Goal: Find specific page/section: Find specific page/section

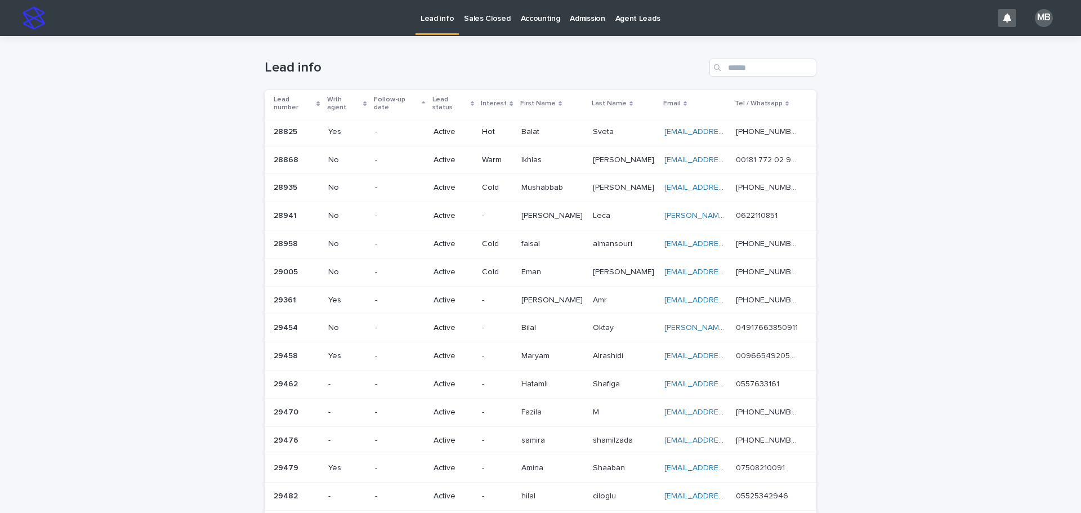
click at [313, 96] on div "Lead number" at bounding box center [297, 103] width 47 height 21
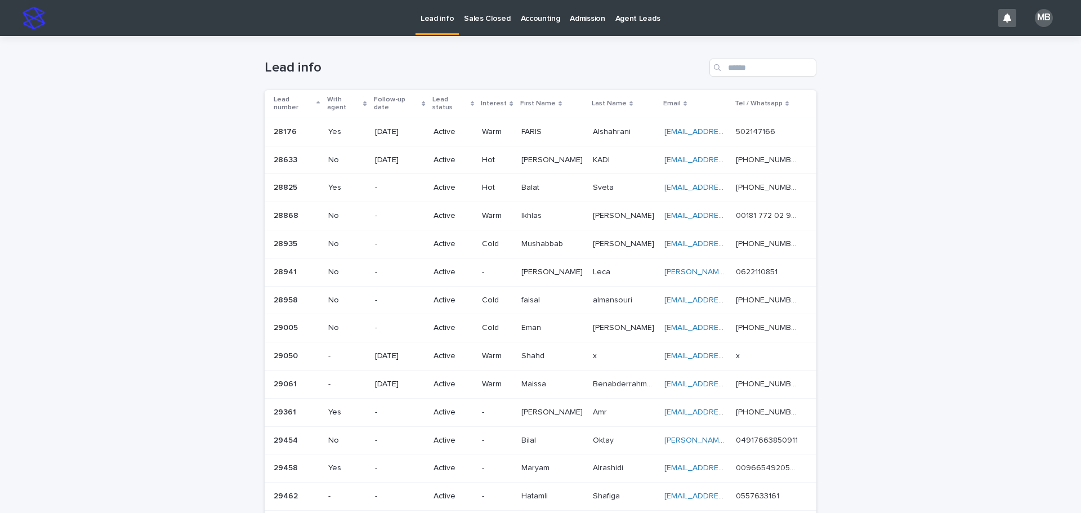
click at [938, 63] on div "Loading... Saving… Loading... Saving… Lead info Lead number With agent Follow-u…" at bounding box center [540, 447] width 1081 height 823
click at [501, 21] on p "Sales Closed" at bounding box center [487, 12] width 46 height 24
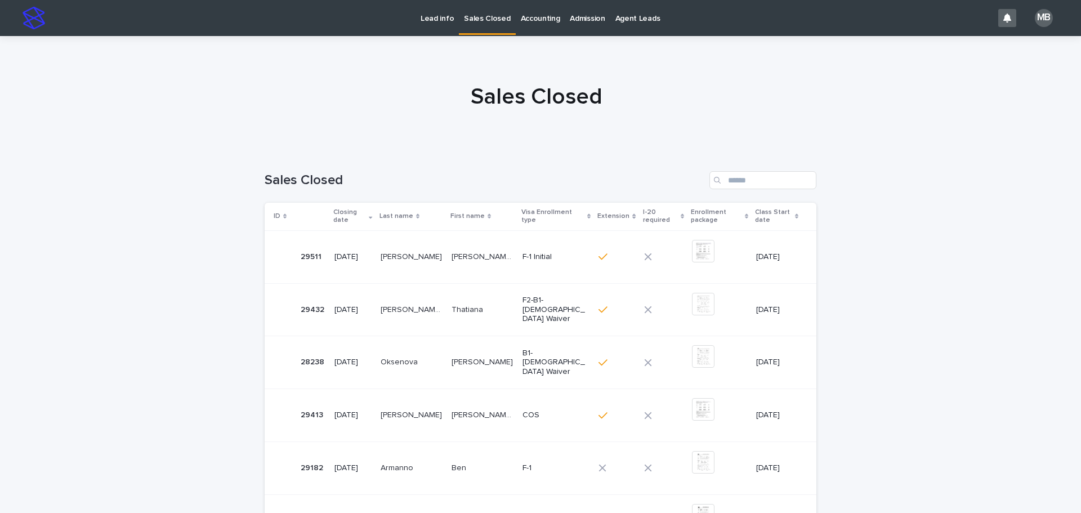
click at [446, 16] on p "Lead info" at bounding box center [437, 12] width 33 height 24
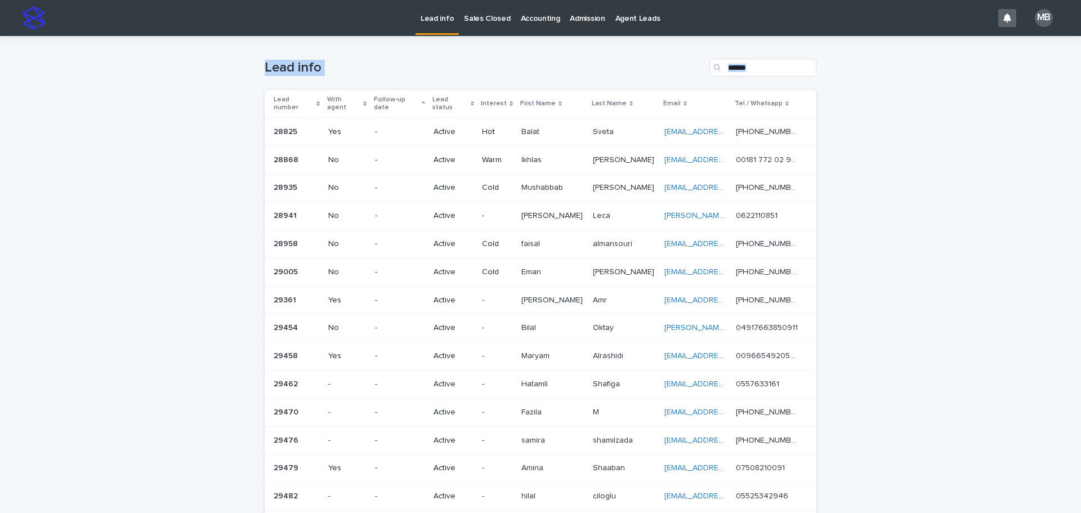
drag, startPoint x: 856, startPoint y: 240, endPoint x: 1081, endPoint y: 301, distance: 232.8
click at [1081, 301] on div "Lead info Sales Closed Accounting Admission Agent Leads MB Loading... Saving… L…" at bounding box center [540, 256] width 1081 height 513
click at [1006, 289] on div "Loading... Saving… Loading... Saving… Lead info Lead number With agent Follow-u…" at bounding box center [540, 447] width 1081 height 823
click at [485, 10] on p "Sales Closed" at bounding box center [487, 12] width 46 height 24
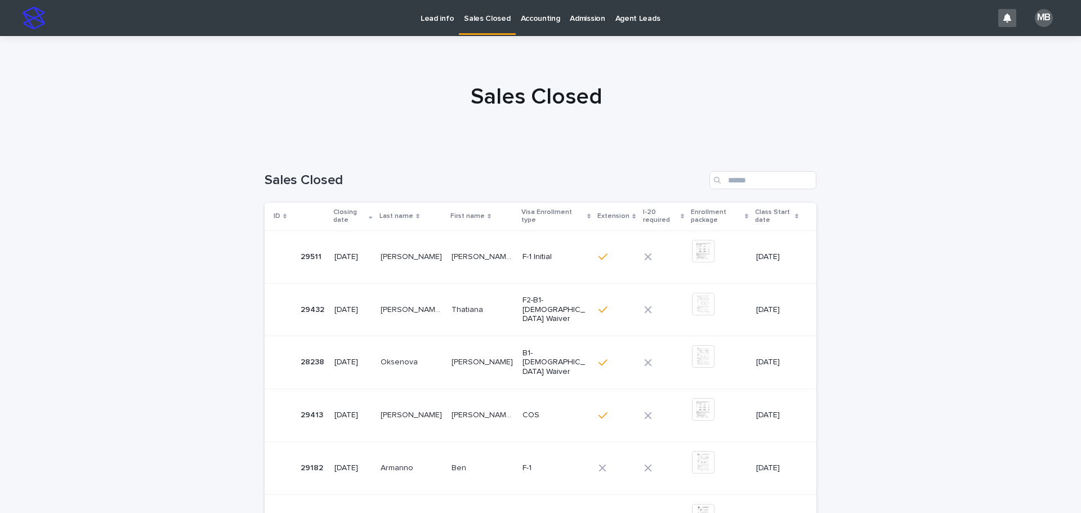
click at [439, 18] on p "Lead info" at bounding box center [437, 12] width 33 height 24
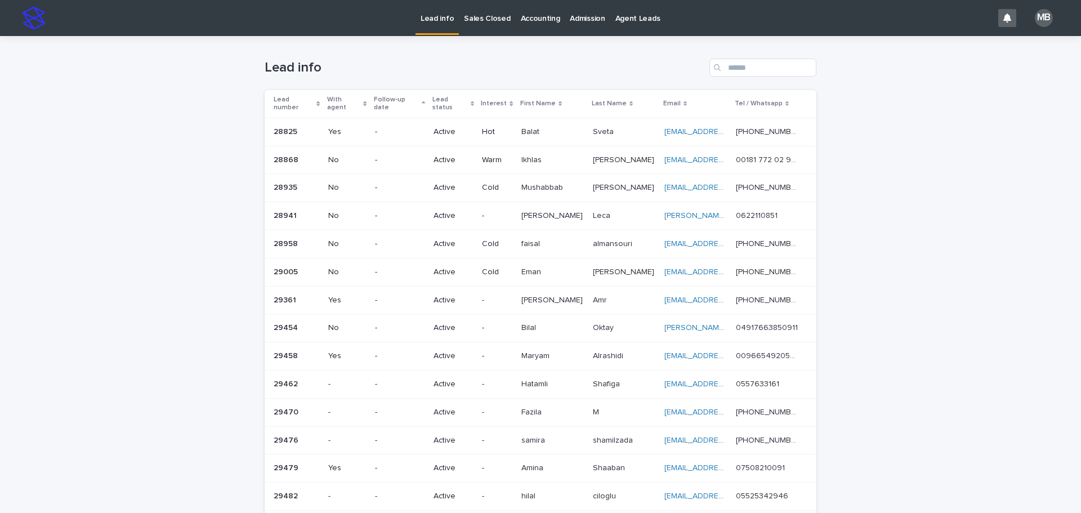
click at [481, 3] on p "Sales Closed" at bounding box center [487, 12] width 46 height 24
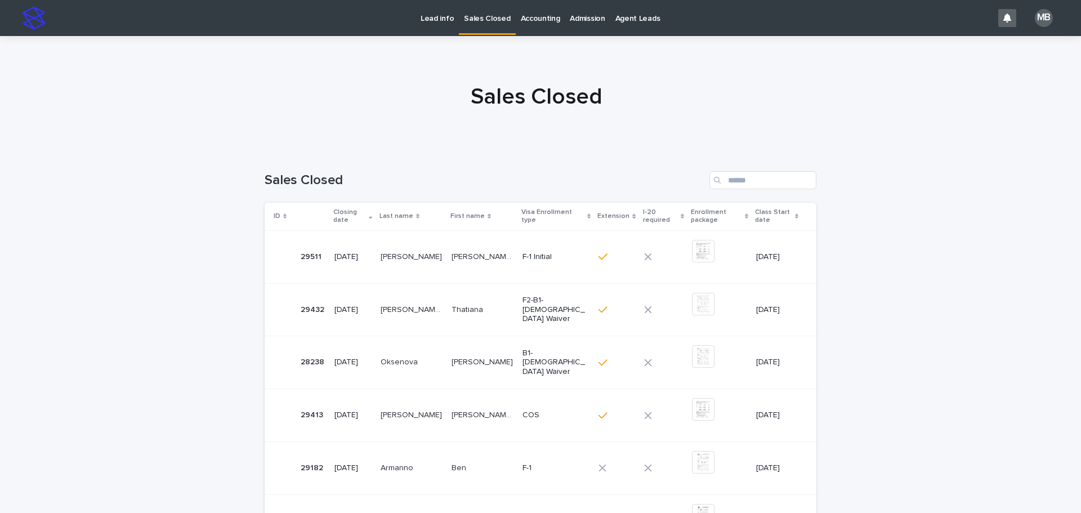
click at [427, 16] on p "Lead info" at bounding box center [437, 12] width 33 height 24
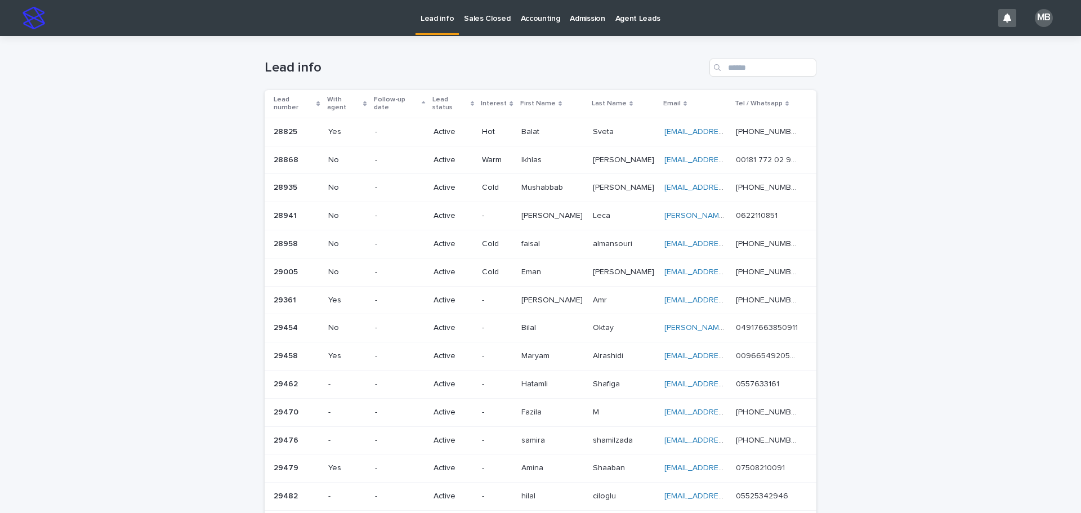
drag, startPoint x: 232, startPoint y: 50, endPoint x: 968, endPoint y: 289, distance: 773.8
click at [968, 289] on div "Loading... Saving… Loading... Saving… Lead info Lead number With agent Follow-u…" at bounding box center [540, 447] width 1081 height 823
click at [930, 287] on div "Loading... Saving… Loading... Saving… Lead info Lead number With agent Follow-u…" at bounding box center [540, 447] width 1081 height 823
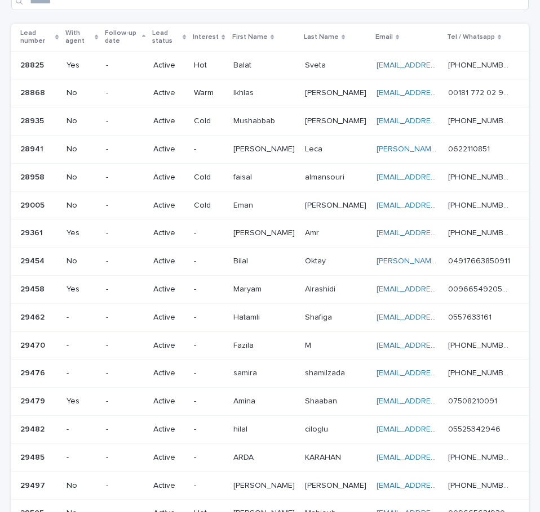
scroll to position [100, 0]
